Goal: Task Accomplishment & Management: Use online tool/utility

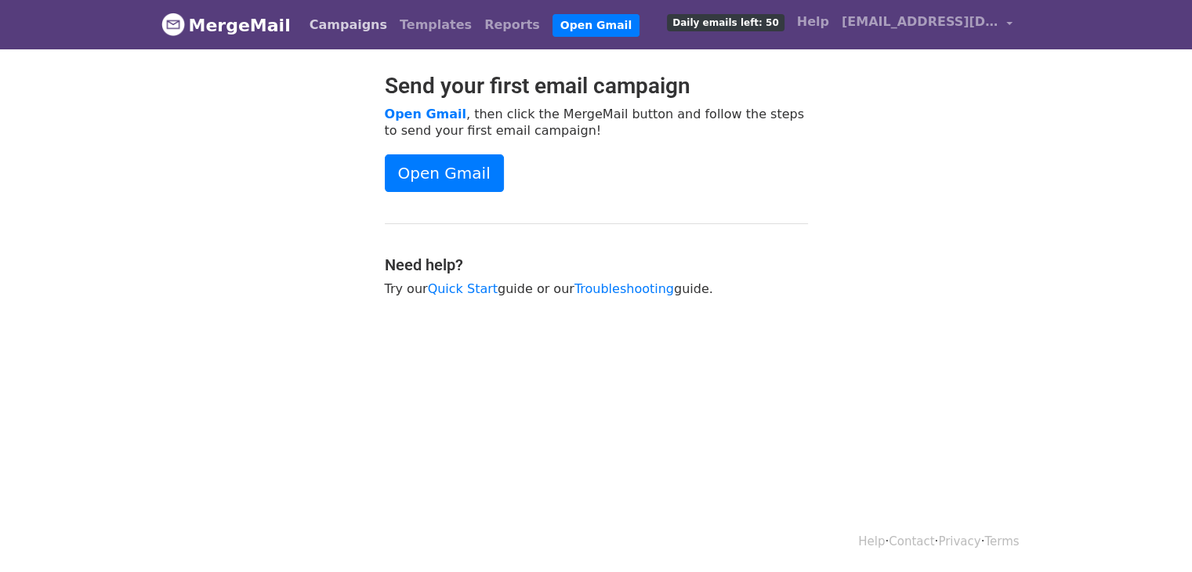
click at [337, 19] on link "Campaigns" at bounding box center [348, 24] width 90 height 31
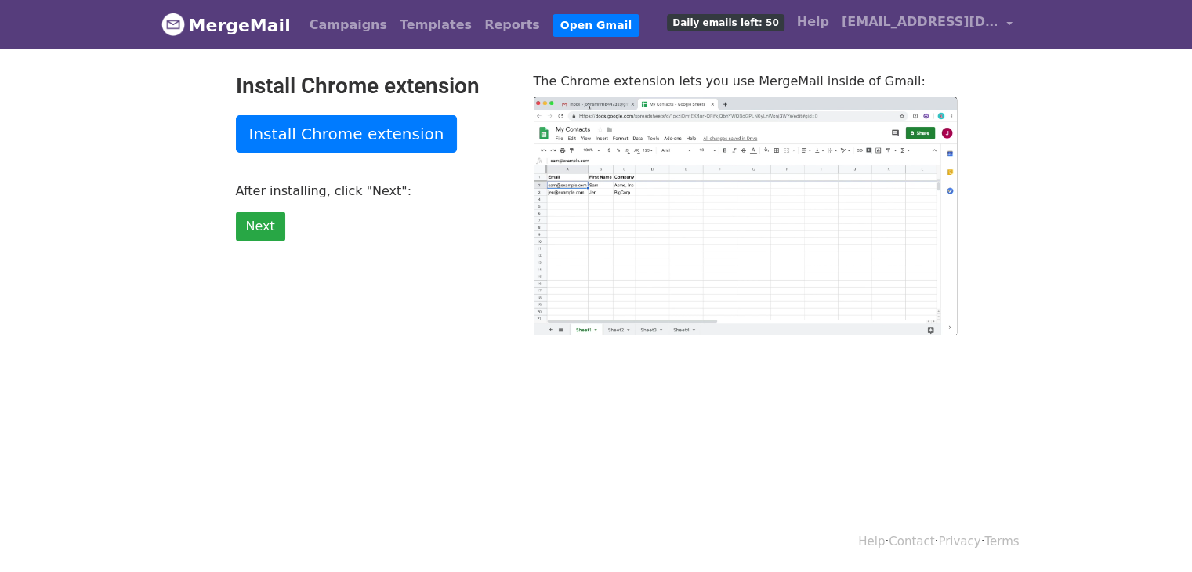
type input "40.39"
